Goal: Use online tool/utility: Utilize a website feature to perform a specific function

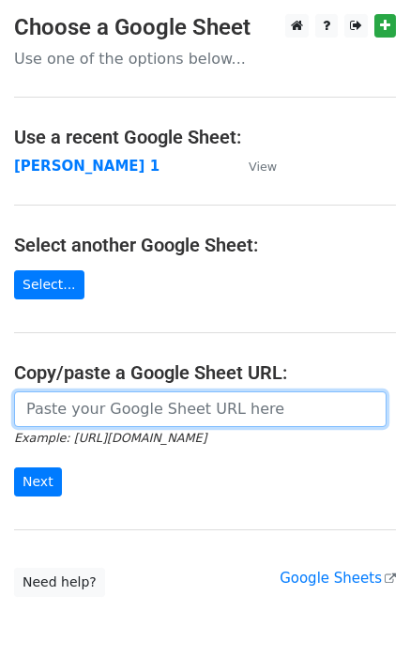
drag, startPoint x: 57, startPoint y: 412, endPoint x: 93, endPoint y: 376, distance: 51.1
click at [58, 409] on input "url" at bounding box center [200, 410] width 373 height 36
type input "https://docs.google.com/spreadsheets/d/1laFuCRc_gf7_XeBsXZvznQFuTKtWG6_jmo9dt9r…"
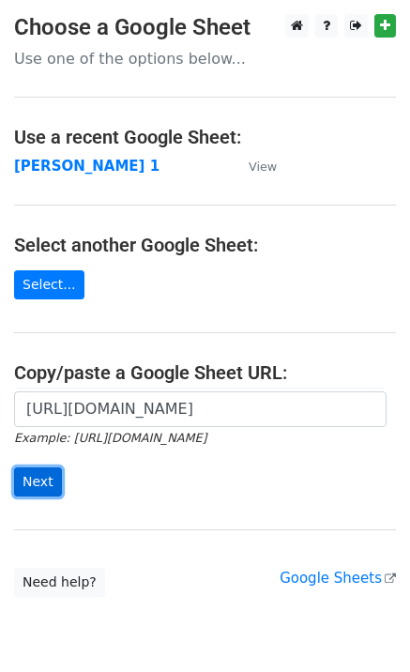
click at [35, 478] on input "Next" at bounding box center [38, 482] width 48 height 29
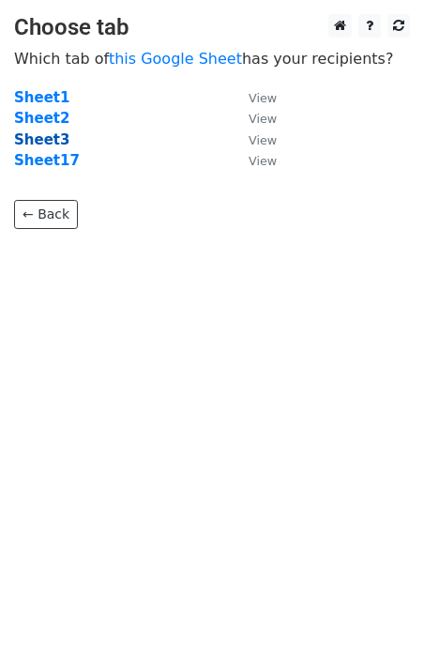
click at [51, 136] on strong "Sheet3" at bounding box center [41, 139] width 55 height 17
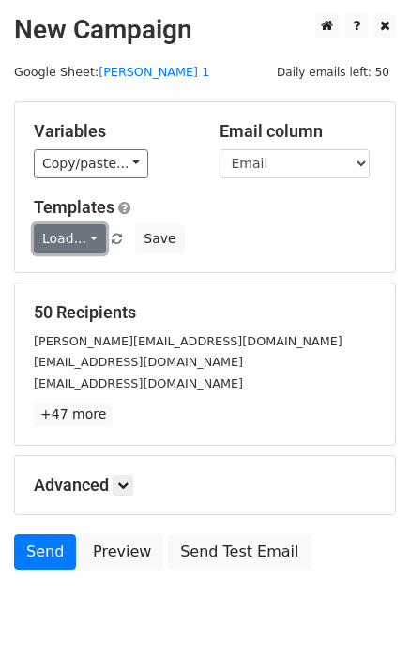
click at [62, 250] on link "Load..." at bounding box center [70, 238] width 72 height 29
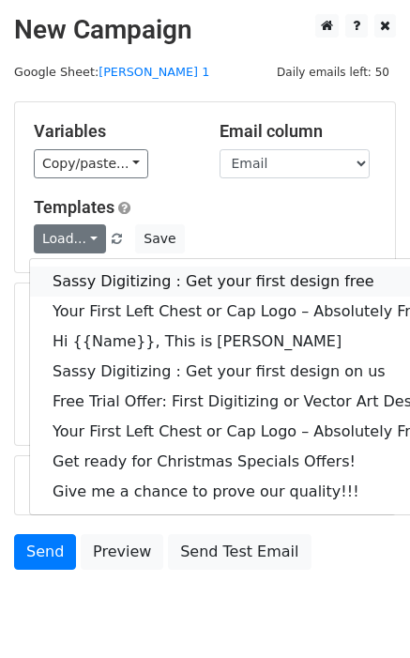
click at [85, 278] on link "Sassy Digitizing : Get your first design free" at bounding box center [270, 282] width 481 height 30
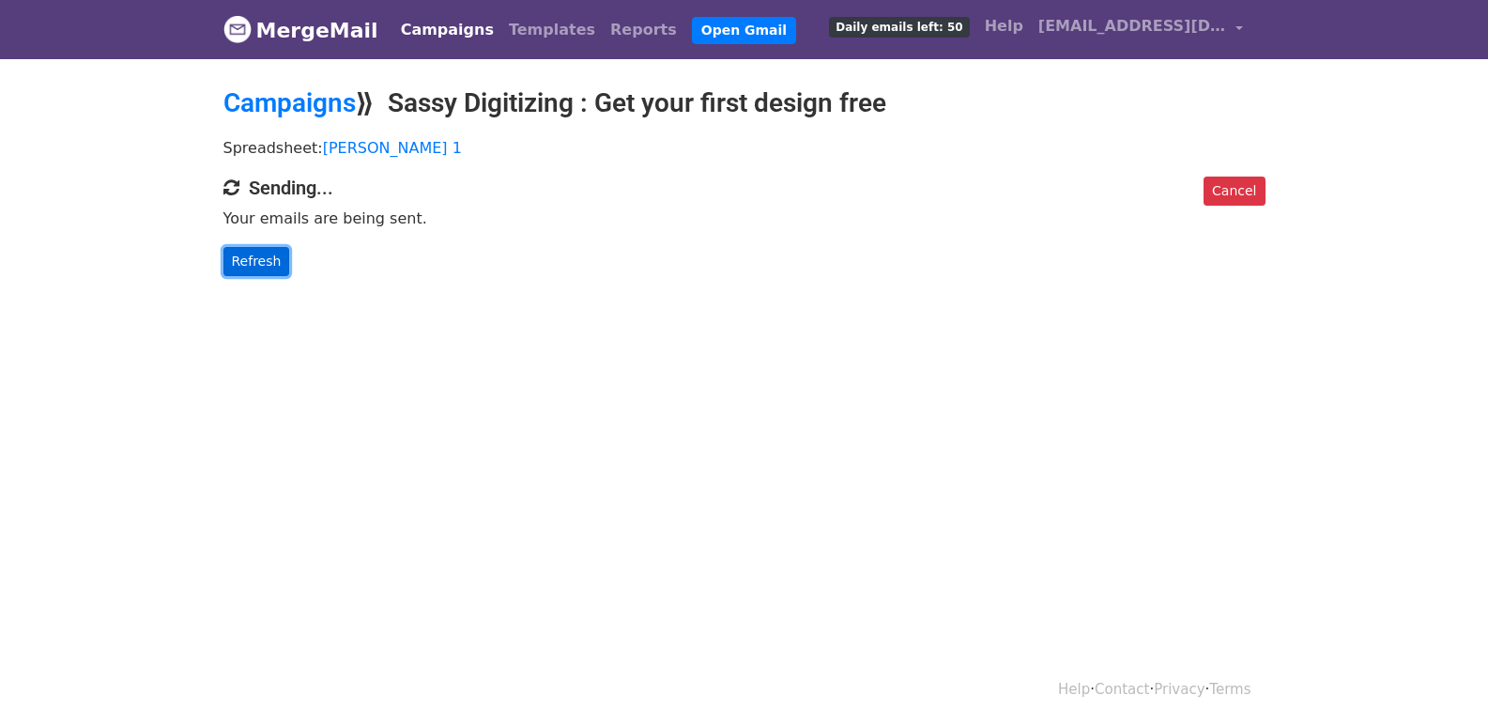
click at [246, 254] on link "Refresh" at bounding box center [256, 261] width 67 height 29
